Goal: Transaction & Acquisition: Download file/media

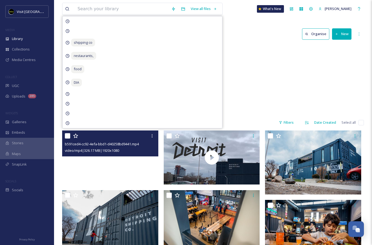
scroll to position [245, 0]
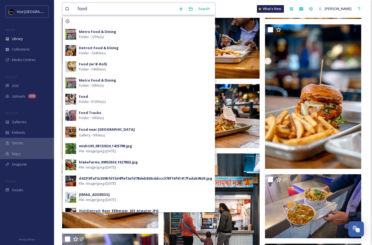
type input "food"
click at [226, 14] on div "food Search Metro Food & Dining Folder - 12 file(s) Detroit Food & Dining Folde…" at bounding box center [213, 9] width 302 height 18
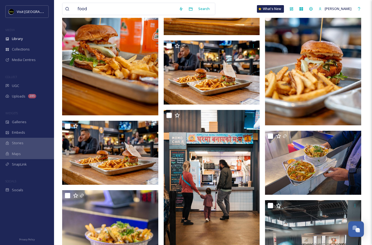
scroll to position [252, 0]
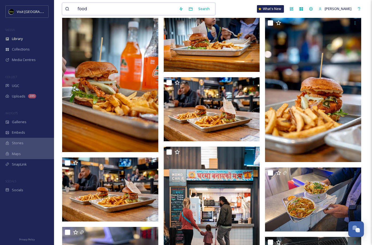
click at [106, 10] on input "food" at bounding box center [125, 9] width 101 height 12
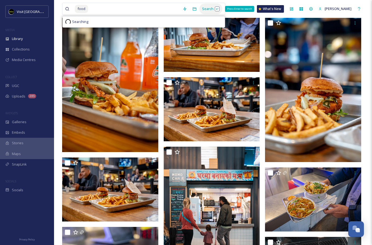
click at [204, 11] on div "Search Press Enter to search" at bounding box center [211, 9] width 23 height 11
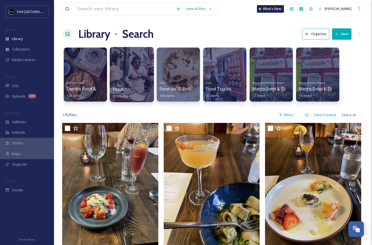
click at [126, 79] on div at bounding box center [132, 74] width 44 height 55
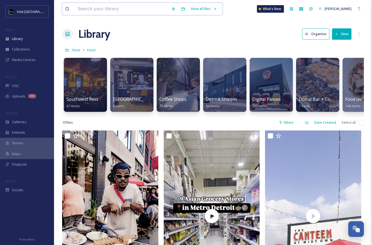
click at [151, 8] on input at bounding box center [122, 9] width 94 height 12
type input "bureau"
click at [201, 10] on div "Search" at bounding box center [204, 9] width 17 height 11
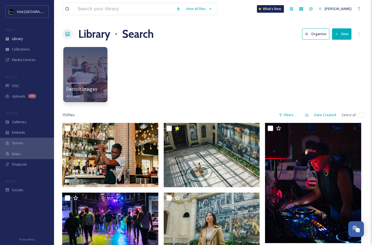
click at [81, 73] on div at bounding box center [85, 74] width 44 height 55
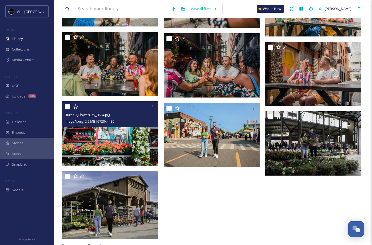
scroll to position [948, 0]
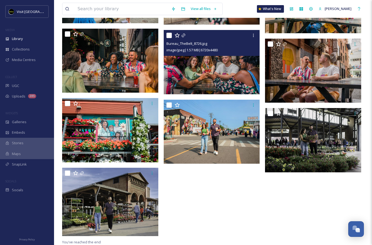
click at [207, 69] on img at bounding box center [212, 62] width 96 height 64
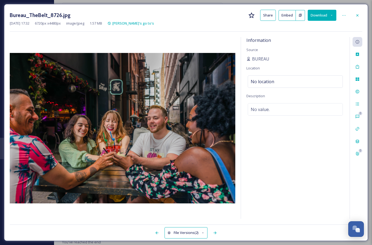
click at [324, 16] on button "Download" at bounding box center [322, 15] width 29 height 11
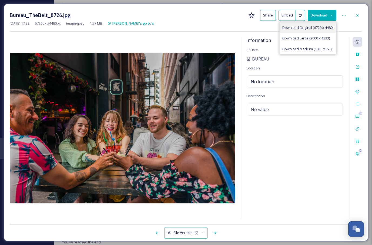
click at [308, 27] on span "Download Original (6720 x 4480)" at bounding box center [308, 27] width 51 height 5
